Goal: Register for event/course

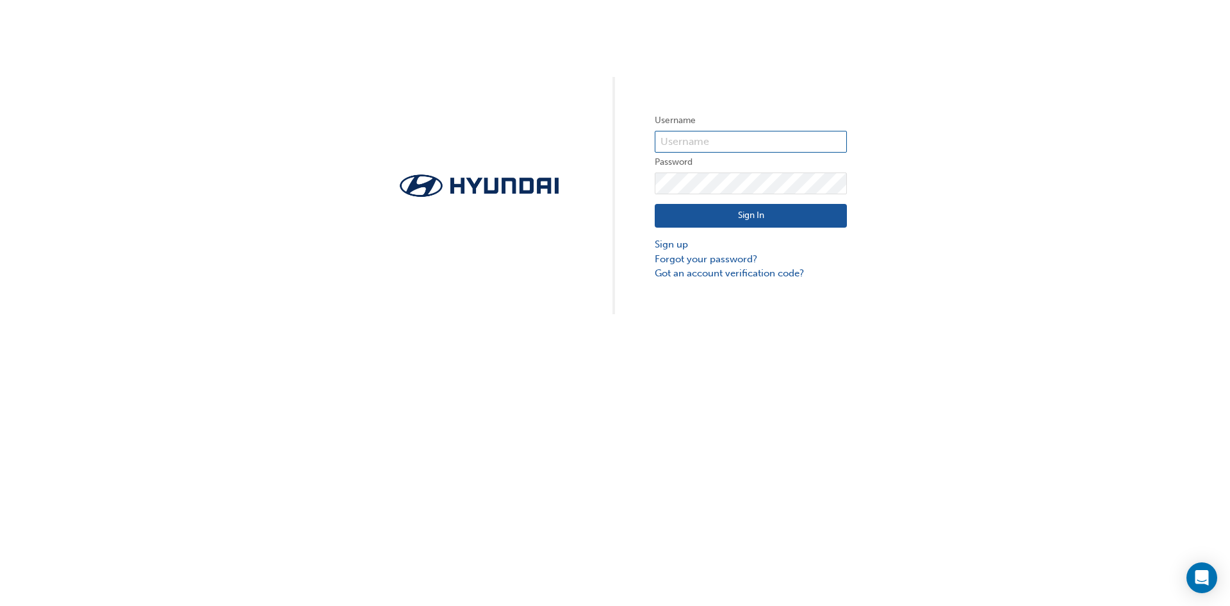
click at [689, 143] on input "text" at bounding box center [751, 142] width 192 height 22
type input "[PERSON_NAME][EMAIL_ADDRESS][PERSON_NAME][DOMAIN_NAME][PERSON_NAME]"
click at [717, 209] on button "Sign In" at bounding box center [751, 216] width 192 height 24
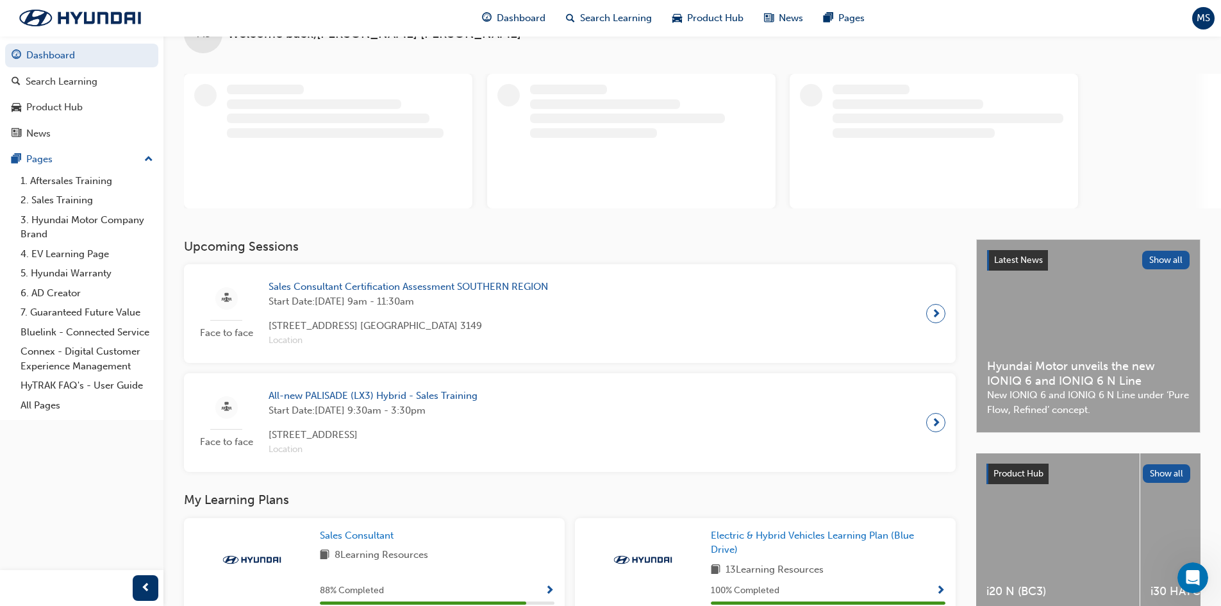
scroll to position [64, 0]
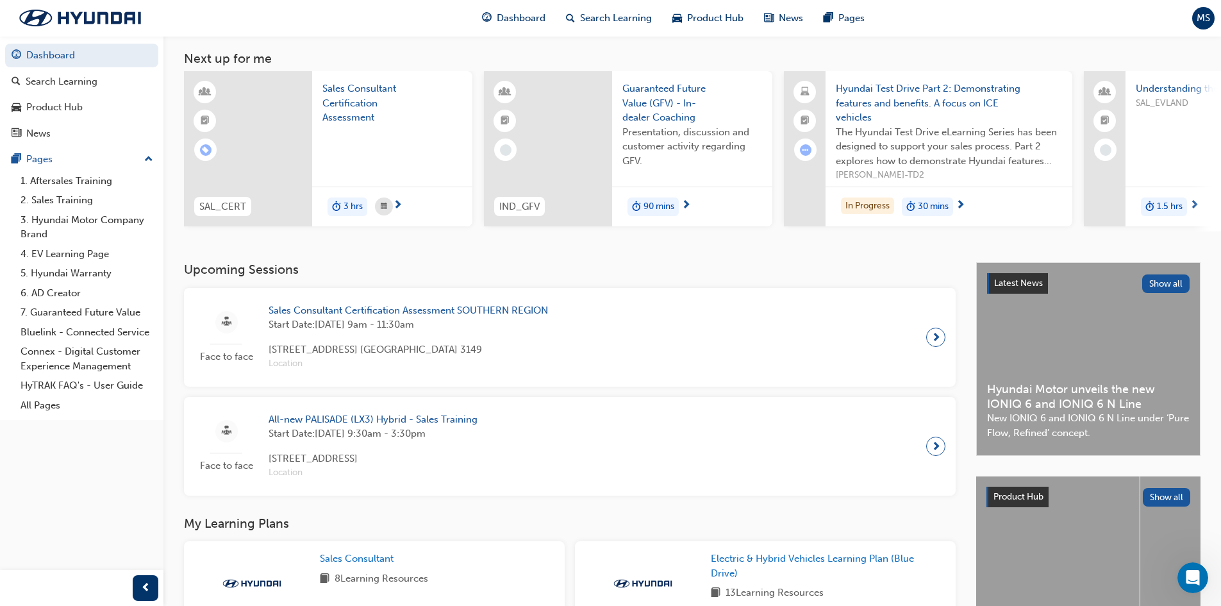
click at [554, 313] on div "Sales Consultant Certification Assessment SOUTHERN REGION Start Date: [DATE] 9a…" at bounding box center [408, 337] width 300 height 68
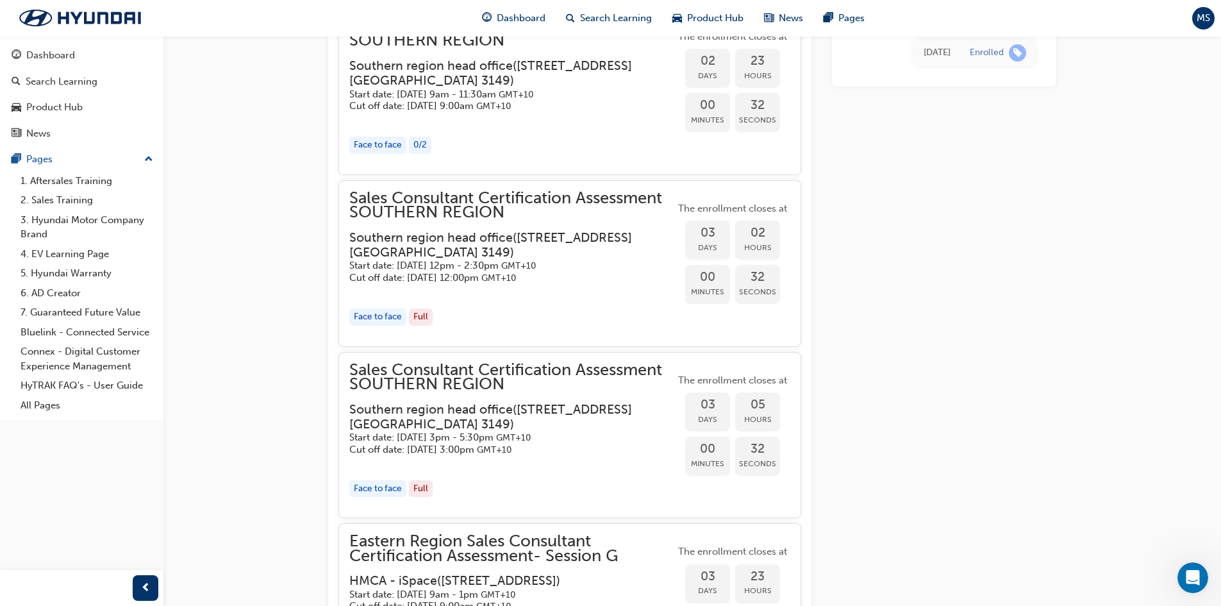
scroll to position [2681, 0]
click at [542, 248] on h3 "Southern region head office ( [STREET_ADDRESS] [GEOGRAPHIC_DATA] 3149 )" at bounding box center [501, 243] width 305 height 30
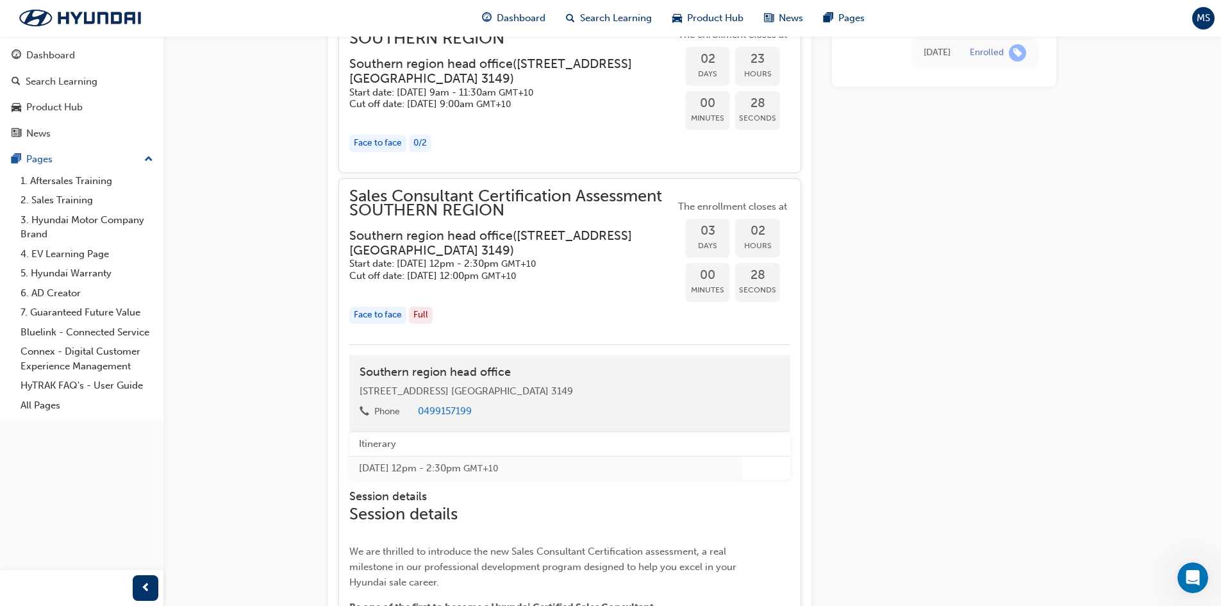
click at [540, 263] on h5 "Start date: [DATE] 12pm - 2:30pm GMT+10" at bounding box center [501, 264] width 305 height 12
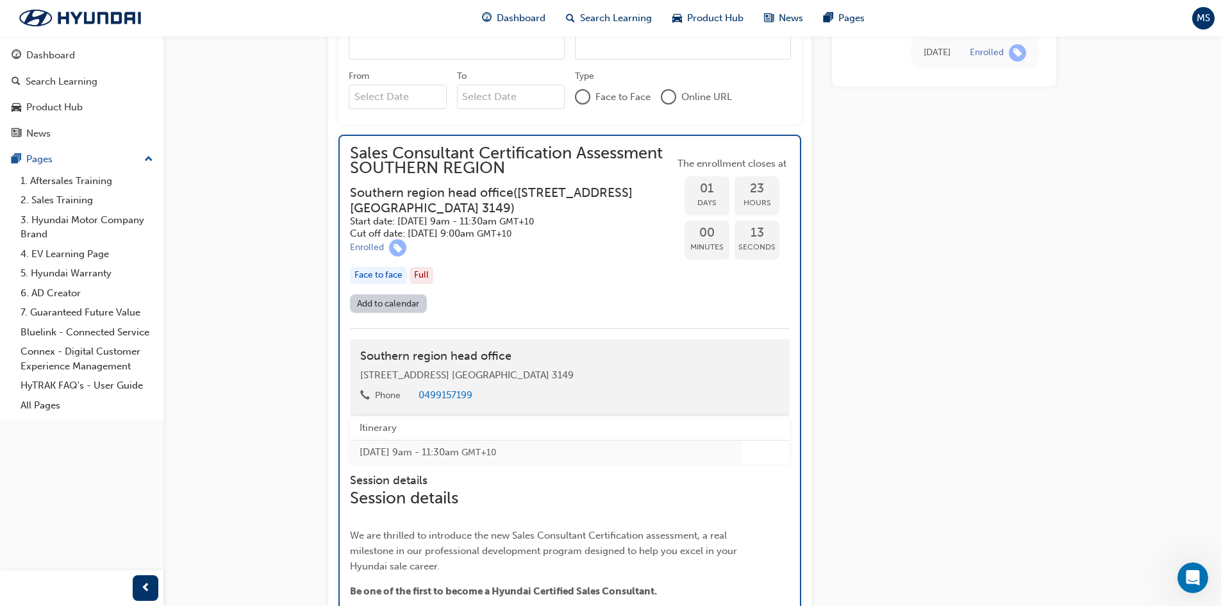
scroll to position [1207, 0]
click at [474, 268] on div "Face to face Full" at bounding box center [512, 276] width 324 height 17
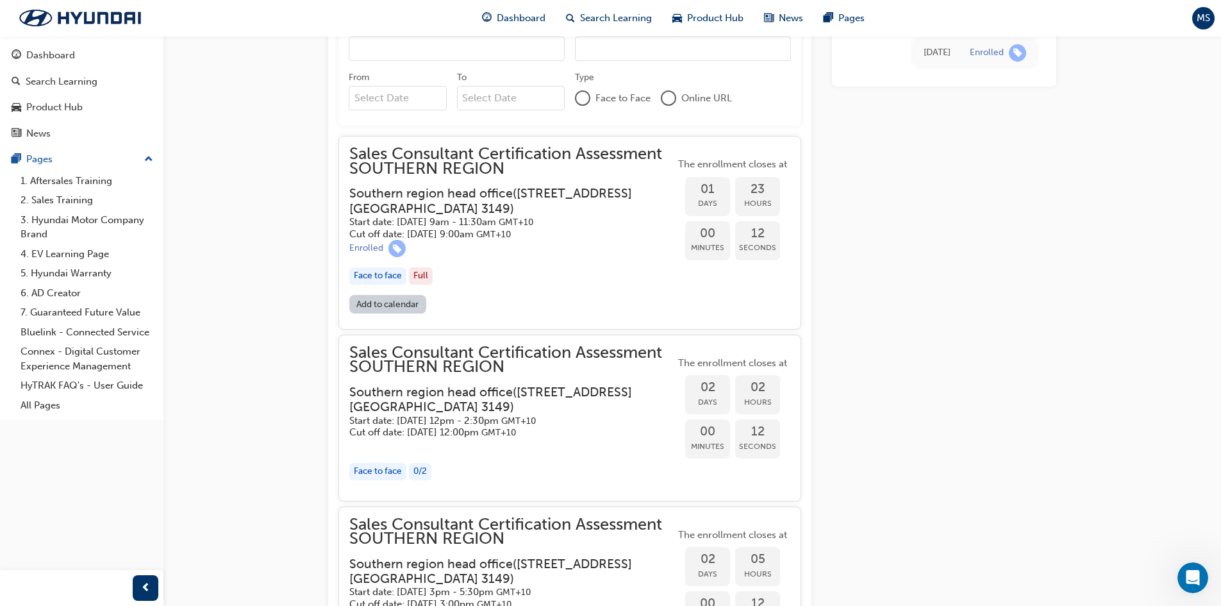
click at [468, 274] on div "Face to face Full" at bounding box center [512, 275] width 326 height 17
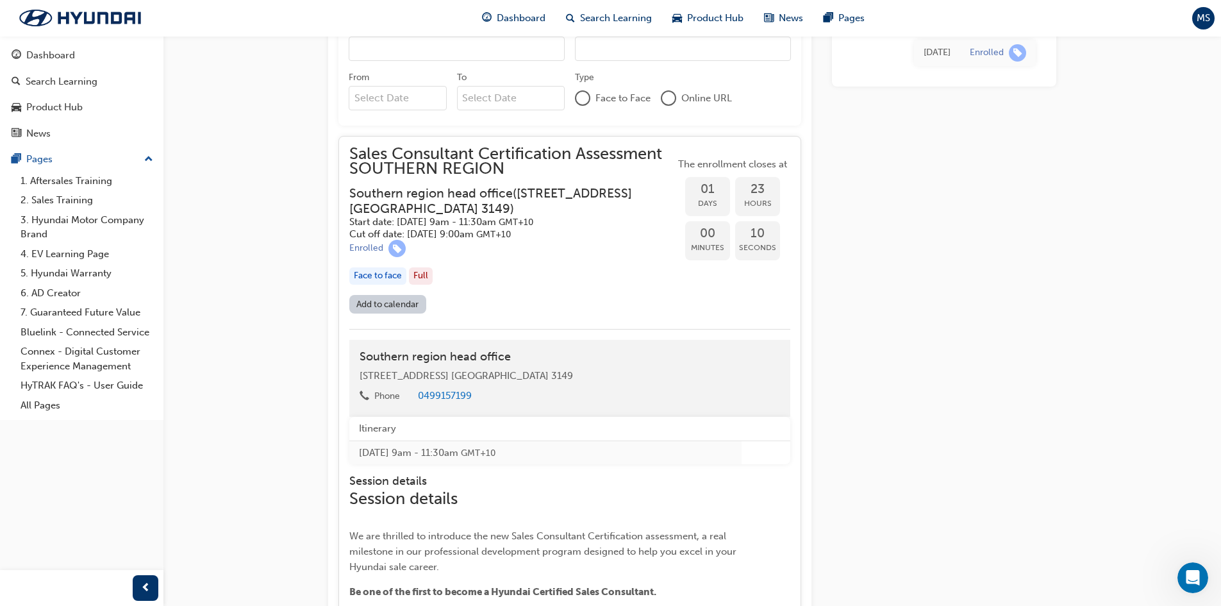
click at [394, 305] on link "Add to calendar" at bounding box center [387, 304] width 77 height 19
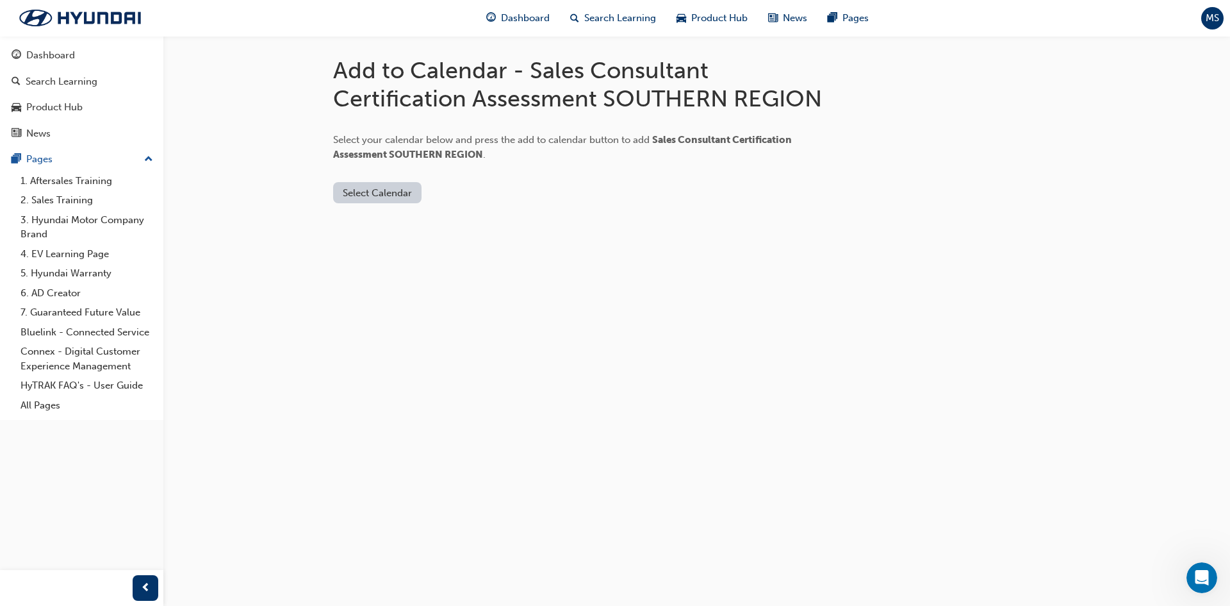
click at [368, 189] on button "Select Calendar" at bounding box center [377, 192] width 88 height 21
click at [365, 220] on div "[DOMAIN_NAME]" at bounding box center [379, 224] width 78 height 15
click at [462, 193] on button "Add to Calendar" at bounding box center [485, 192] width 91 height 21
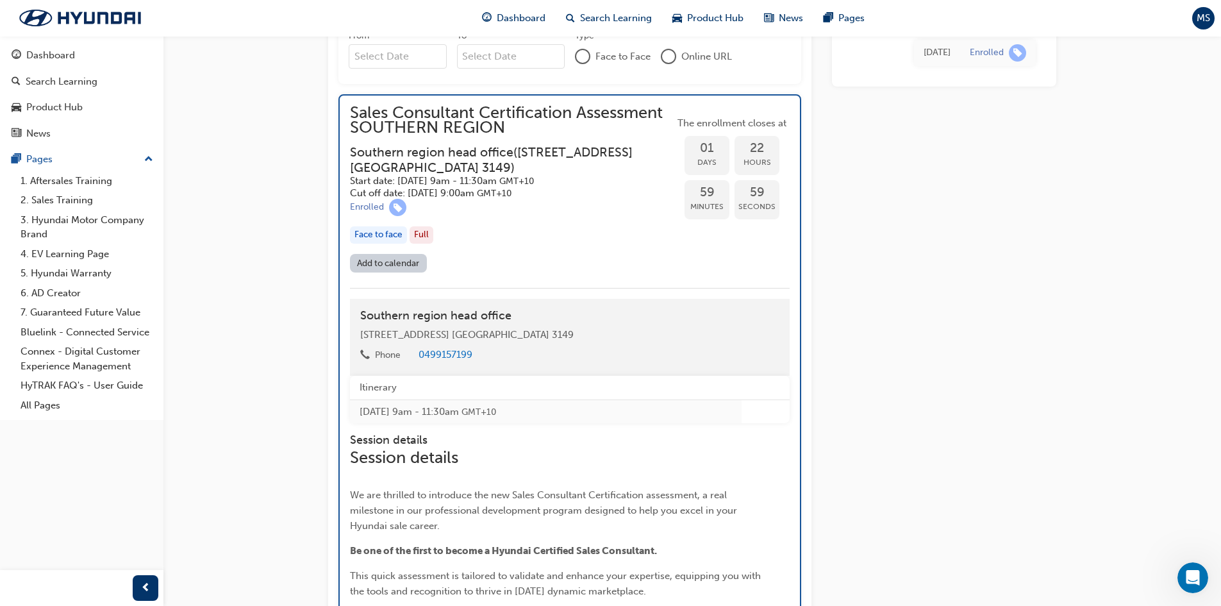
scroll to position [1271, 0]
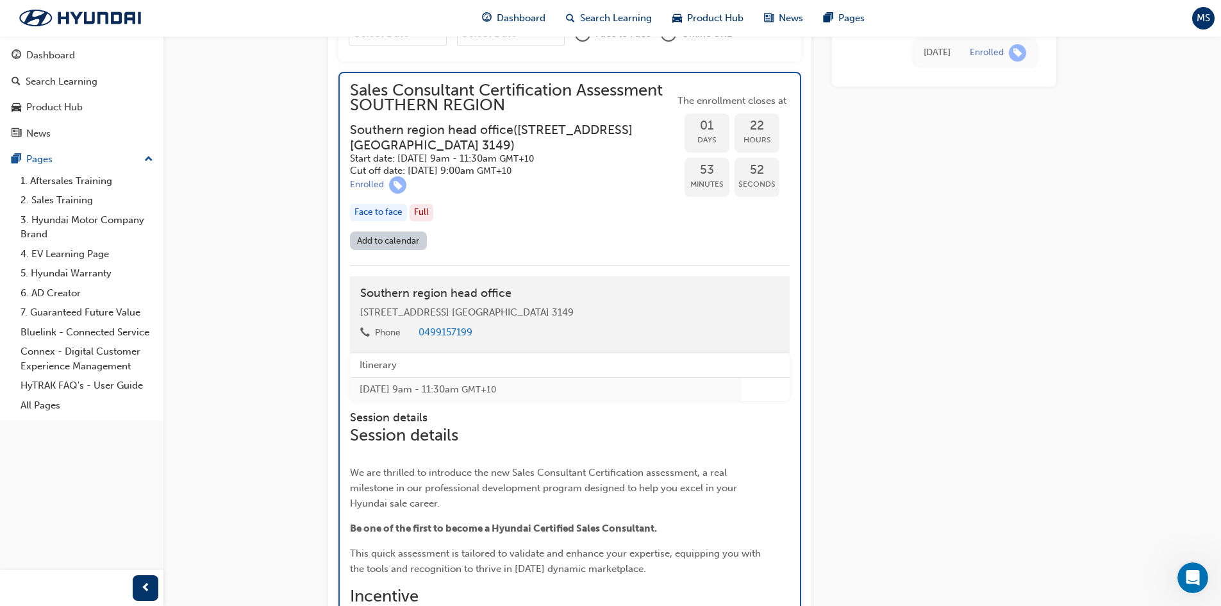
click at [393, 213] on div "Face to face" at bounding box center [378, 212] width 57 height 17
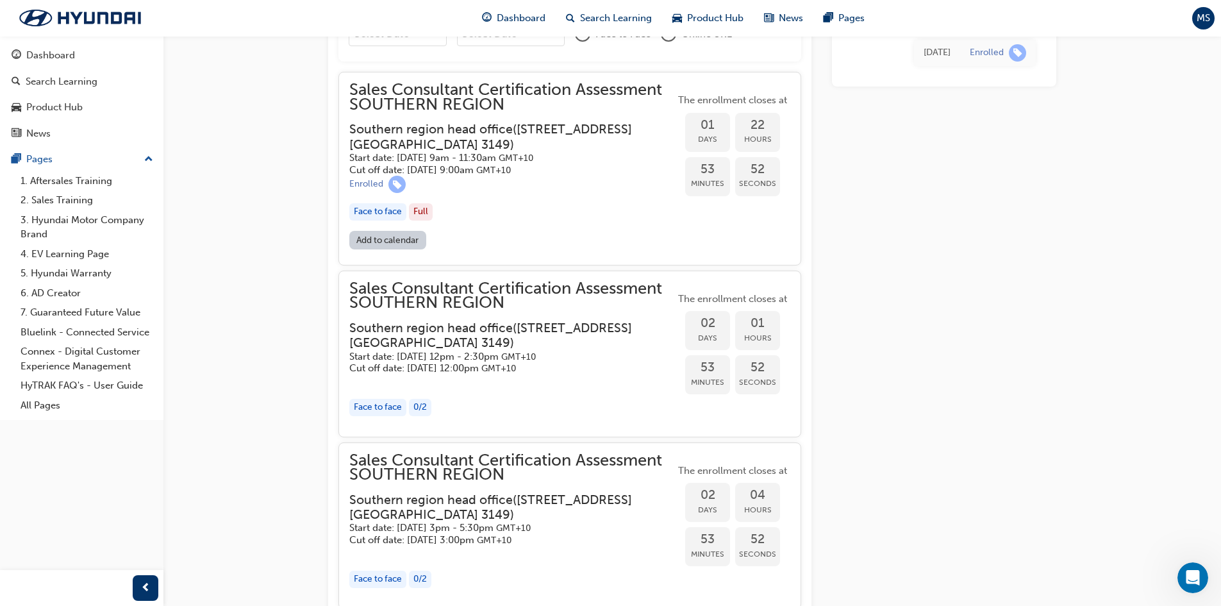
click at [393, 213] on div "Face to face" at bounding box center [377, 211] width 57 height 17
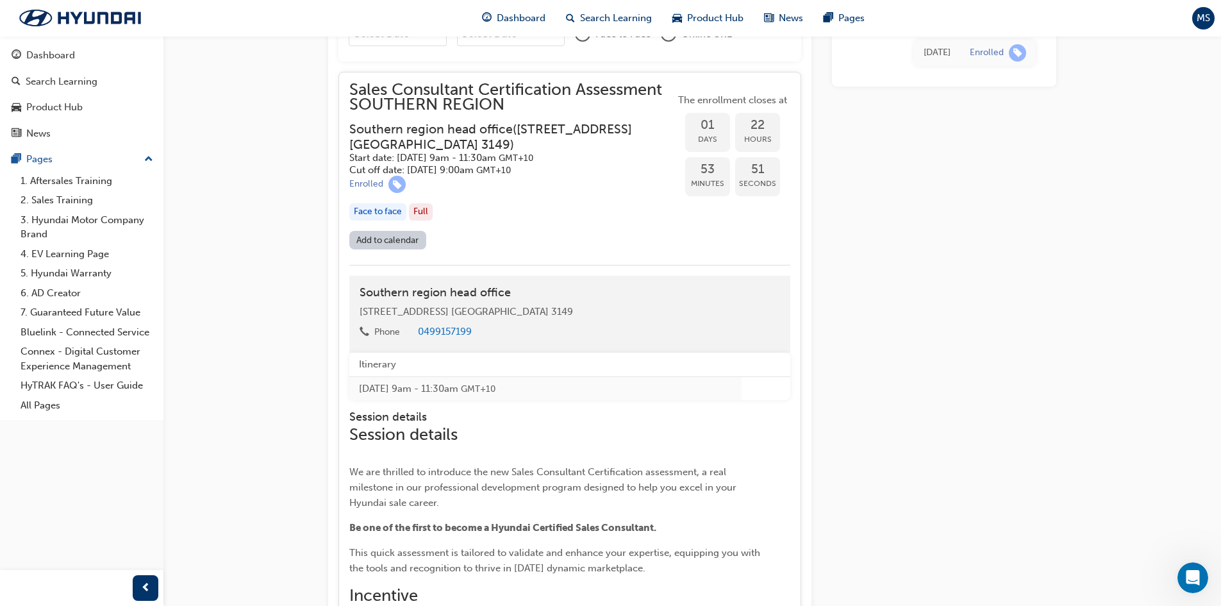
click at [423, 212] on div "Full" at bounding box center [421, 211] width 24 height 17
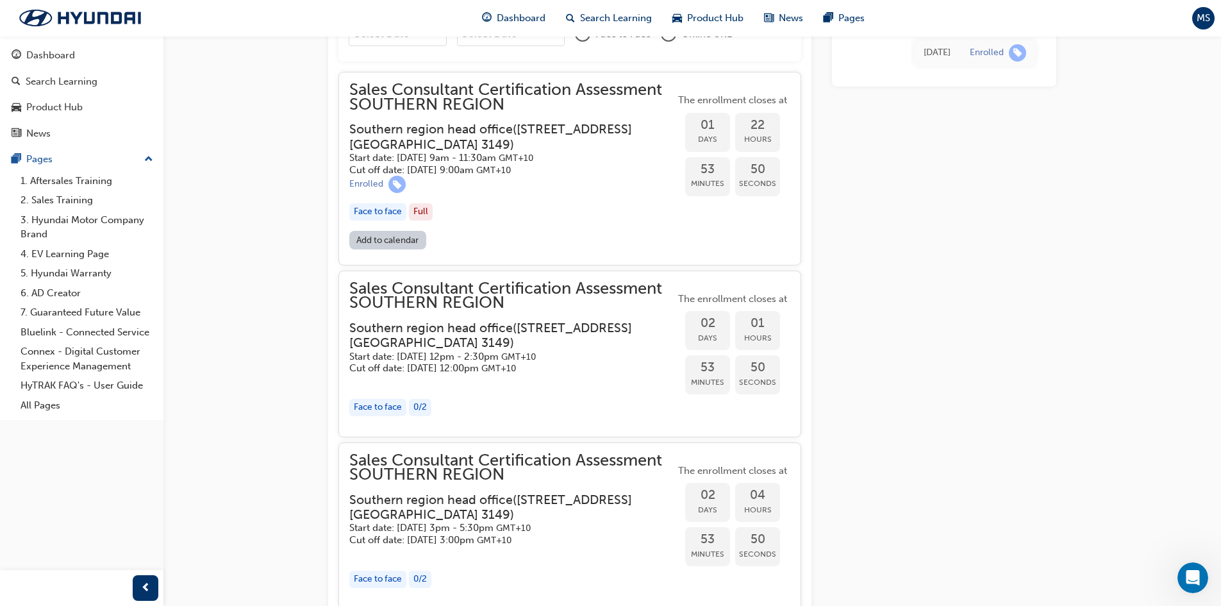
click at [423, 212] on div "Full" at bounding box center [421, 211] width 24 height 17
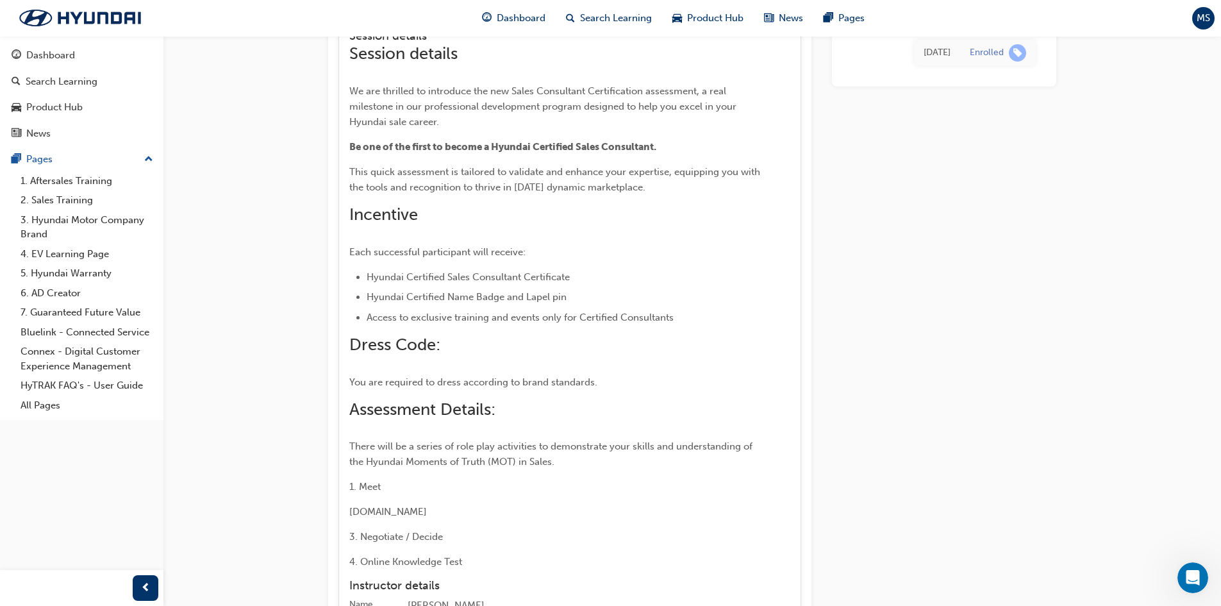
scroll to position [1666, 0]
